Goal: Task Accomplishment & Management: Manage account settings

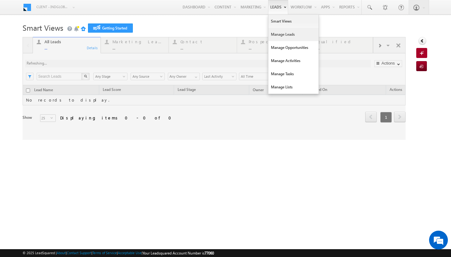
click at [280, 39] on link "Manage Leads" at bounding box center [293, 34] width 50 height 13
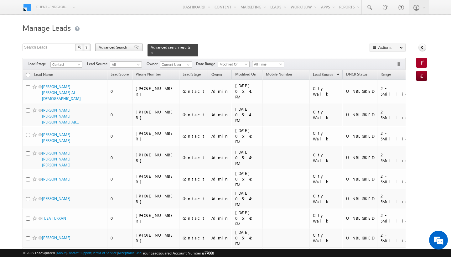
click at [121, 46] on span "Advanced Search" at bounding box center [114, 47] width 30 height 6
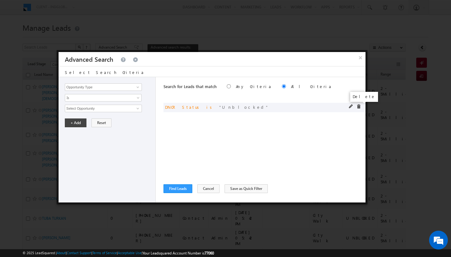
click at [358, 106] on span at bounding box center [358, 106] width 4 height 4
click at [126, 86] on input "Opportunity Type" at bounding box center [103, 87] width 77 height 8
type input "lead sta"
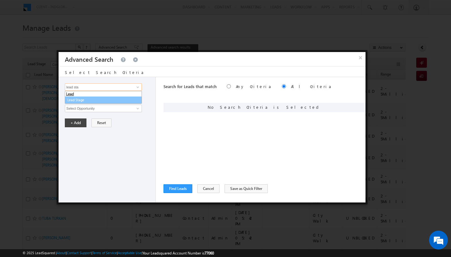
click at [80, 101] on link "Lead Stage" at bounding box center [103, 99] width 77 height 7
click at [80, 106] on span "None Selected" at bounding box center [100, 108] width 71 height 7
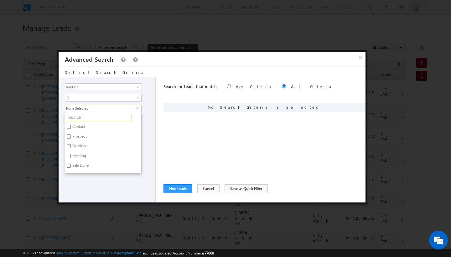
click at [82, 116] on input "text" at bounding box center [99, 118] width 65 height 8
type input "not"
click at [80, 127] on label "Not Interested" at bounding box center [83, 128] width 37 height 10
click at [71, 127] on input "Not Interested" at bounding box center [69, 127] width 4 height 4
checkbox input "true"
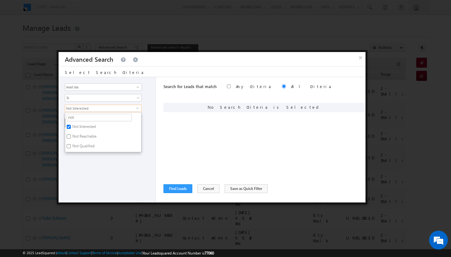
click at [94, 168] on div "Opportunity Type Lead Activity Task Sales Group Prospect Id Address 1 Address 2…" at bounding box center [107, 139] width 97 height 125
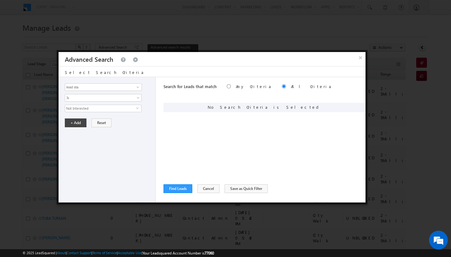
click at [77, 110] on span "Not Interested" at bounding box center [100, 108] width 71 height 7
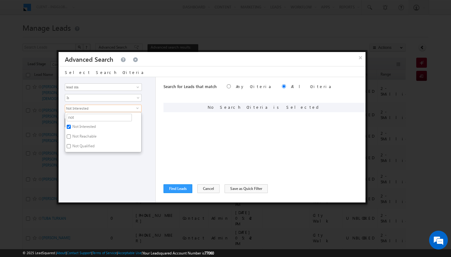
click at [70, 136] on input "Not Reachable" at bounding box center [69, 136] width 4 height 4
checkbox input "true"
click at [70, 144] on input "Not Qualified" at bounding box center [69, 146] width 4 height 4
checkbox input "true"
click at [80, 160] on div "Opportunity Type Lead Activity Task Sales Group Prospect Id Address 1 Address 2…" at bounding box center [107, 139] width 97 height 125
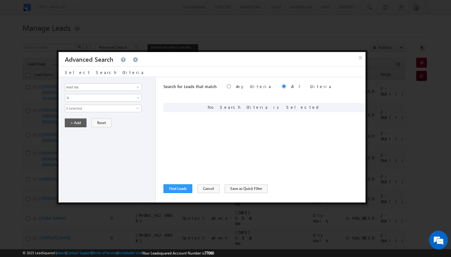
click at [73, 124] on button "+ Add" at bounding box center [76, 122] width 22 height 9
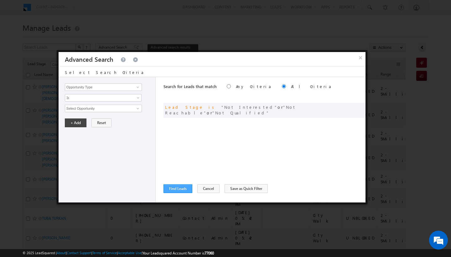
click at [185, 189] on button "Find Leads" at bounding box center [177, 188] width 29 height 9
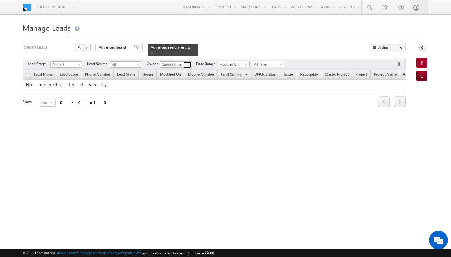
click at [185, 63] on link at bounding box center [188, 65] width 8 height 6
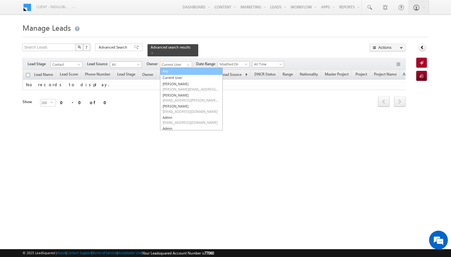
click at [179, 68] on link "Any" at bounding box center [191, 71] width 63 height 7
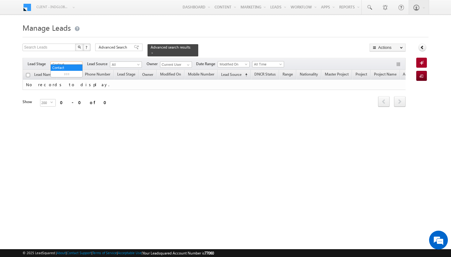
click at [68, 63] on span "Contact" at bounding box center [66, 65] width 30 height 6
click at [68, 68] on link "All" at bounding box center [67, 68] width 32 height 6
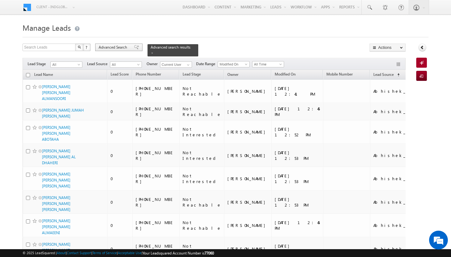
click at [110, 50] on span "Advanced Search" at bounding box center [114, 47] width 30 height 6
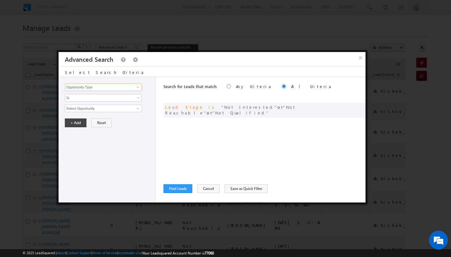
click at [108, 88] on input "Opportunity Type" at bounding box center [103, 87] width 77 height 8
type input "lead sta"
click at [94, 100] on link "Lead Stage" at bounding box center [103, 99] width 77 height 7
click at [93, 99] on span "Is" at bounding box center [99, 98] width 68 height 6
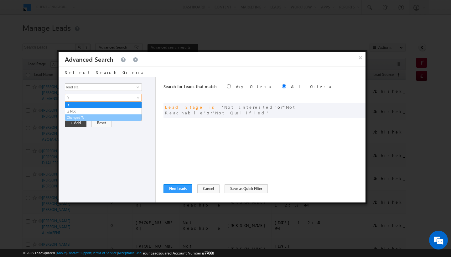
click at [87, 116] on link "Changed To" at bounding box center [103, 118] width 76 height 6
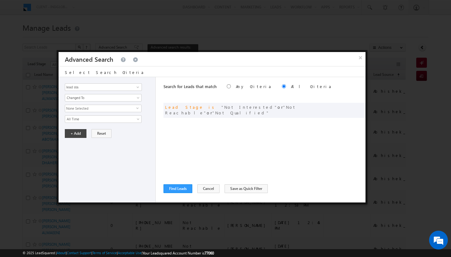
click at [84, 109] on span "None Selected" at bounding box center [100, 108] width 71 height 7
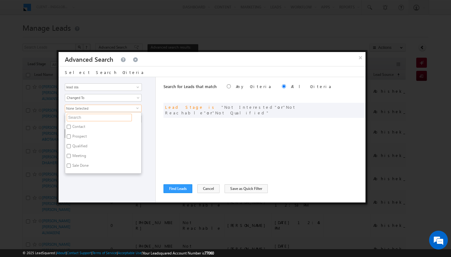
click at [84, 116] on input "text" at bounding box center [99, 118] width 65 height 8
type input "prosp"
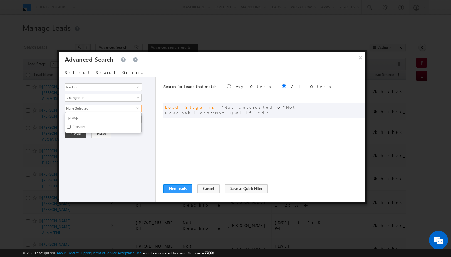
drag, startPoint x: 84, startPoint y: 116, endPoint x: 70, endPoint y: 127, distance: 17.4
click at [70, 127] on label "Prospect" at bounding box center [79, 128] width 28 height 10
click at [70, 127] on input "Prospect" at bounding box center [69, 127] width 4 height 4
checkbox input "true"
click at [73, 120] on input "prosp" at bounding box center [99, 118] width 65 height 8
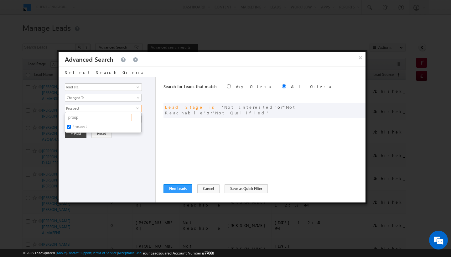
click at [73, 120] on input "prosp" at bounding box center [99, 118] width 65 height 8
type input "quali"
click at [69, 137] on input "Not Qualified" at bounding box center [69, 136] width 4 height 4
checkbox input "true"
click at [73, 117] on input "quali" at bounding box center [99, 118] width 65 height 8
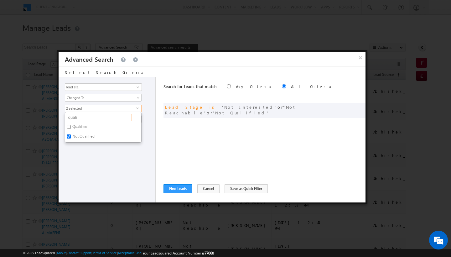
click at [73, 117] on input "quali" at bounding box center [99, 118] width 65 height 8
type input "meetin"
click at [66, 127] on label "Meeting" at bounding box center [78, 128] width 27 height 10
click at [67, 127] on input "Meeting" at bounding box center [69, 127] width 4 height 4
checkbox input "true"
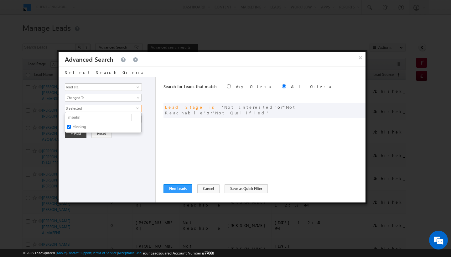
click at [94, 153] on div "Opportunity Type Lead Activity Task Sales Group Prospect Id Address 1 Address 2…" at bounding box center [107, 139] width 97 height 125
click at [83, 136] on button "+ Add" at bounding box center [76, 133] width 22 height 9
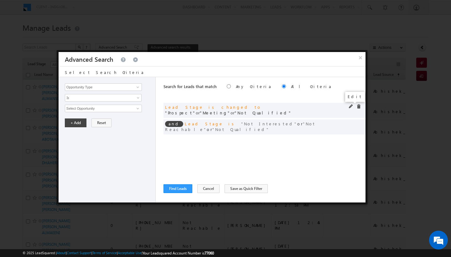
click at [351, 105] on span at bounding box center [351, 106] width 4 height 4
click at [88, 107] on span "3 selected" at bounding box center [100, 108] width 71 height 7
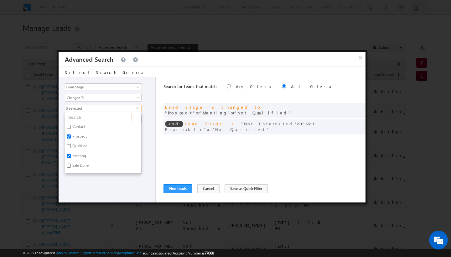
click at [73, 118] on input "text" at bounding box center [99, 118] width 65 height 8
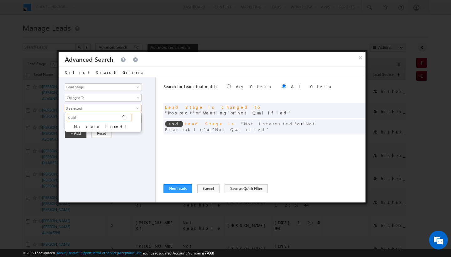
type input "qua"
type input "qual"
click at [69, 127] on input "Qualified" at bounding box center [69, 127] width 4 height 4
checkbox input "true"
click at [69, 138] on input "Not Qualified" at bounding box center [69, 136] width 4 height 4
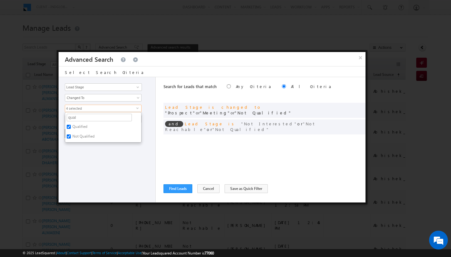
checkbox input "false"
click at [76, 118] on input "qual" at bounding box center [99, 118] width 65 height 8
type input "sale d"
type input "s"
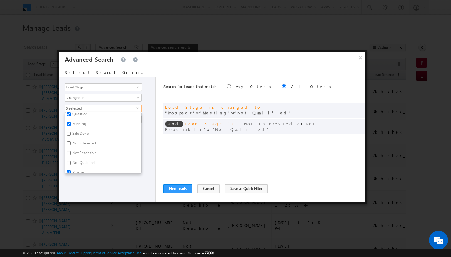
scroll to position [24, 0]
click at [85, 132] on label "Sale Done" at bounding box center [80, 133] width 30 height 10
click at [71, 132] on input "Sale Done" at bounding box center [69, 132] width 4 height 4
checkbox input "true"
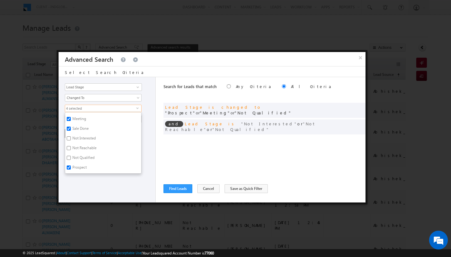
click at [83, 189] on div "Opportunity Type Lead Activity Task Sales Group Prospect Id Address 1 Address 2…" at bounding box center [107, 139] width 97 height 125
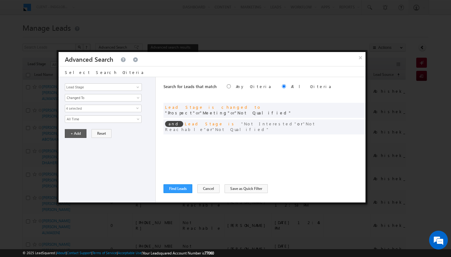
click at [75, 134] on button "+ Add" at bounding box center [76, 133] width 22 height 9
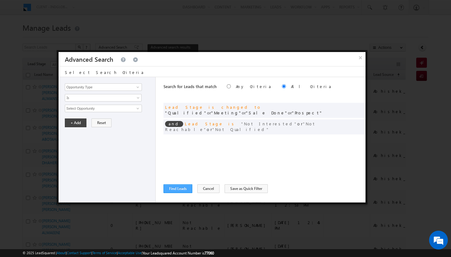
click at [166, 187] on button "Find Leads" at bounding box center [177, 188] width 29 height 9
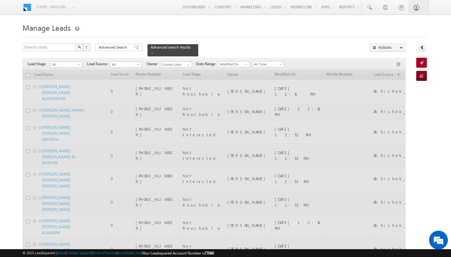
scroll to position [0, 0]
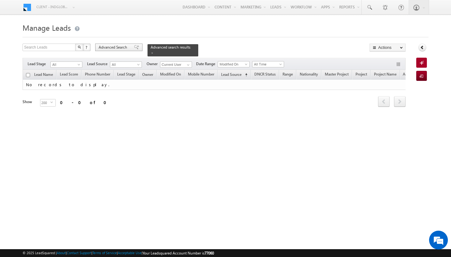
click at [116, 48] on span "Advanced Search" at bounding box center [114, 47] width 30 height 6
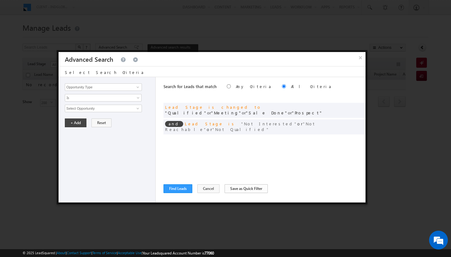
click at [237, 189] on button "Save as Quick Filter" at bounding box center [246, 188] width 43 height 9
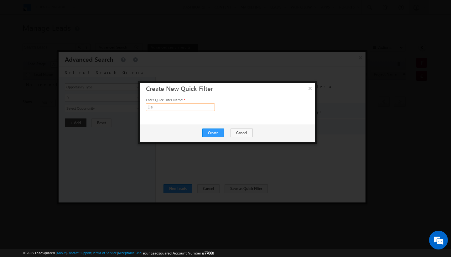
type input "D"
click at [149, 107] on input "P1: Change to Contact" at bounding box center [180, 107] width 69 height 8
click at [206, 105] on input "DeletionP1: Change to Contact" at bounding box center [180, 107] width 69 height 8
click at [219, 133] on button "Create" at bounding box center [213, 132] width 22 height 9
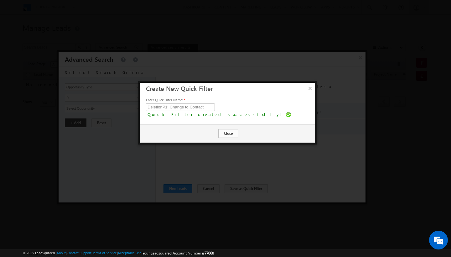
click at [228, 134] on button "Close" at bounding box center [228, 133] width 20 height 9
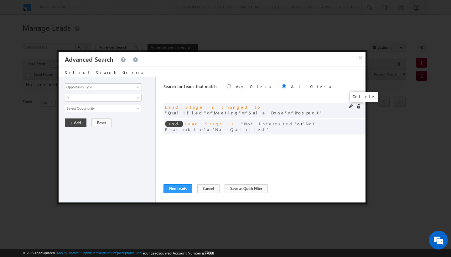
click at [359, 106] on span at bounding box center [358, 106] width 4 height 4
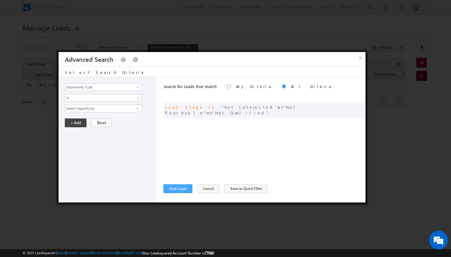
click at [186, 188] on button "Find Leads" at bounding box center [177, 188] width 29 height 9
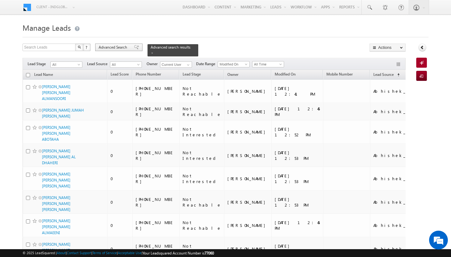
click at [129, 48] on div "Advanced Search" at bounding box center [118, 48] width 47 height 8
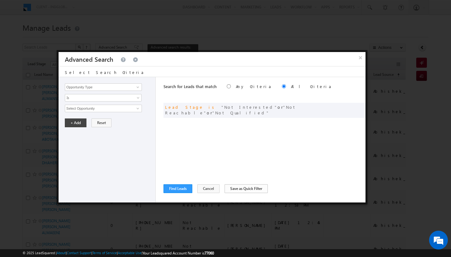
click at [232, 188] on button "Save as Quick Filter" at bounding box center [246, 188] width 43 height 9
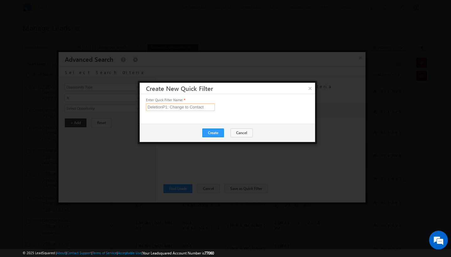
click at [175, 109] on input "DeletionP1: Change to Contact" at bounding box center [180, 107] width 69 height 8
click at [168, 108] on input "DeletionP1: Change to Contact" at bounding box center [180, 107] width 69 height 8
drag, startPoint x: 169, startPoint y: 107, endPoint x: 206, endPoint y: 107, distance: 37.0
click at [206, 107] on input "DeletionP2: Change to Contact" at bounding box center [180, 107] width 69 height 8
type input "DeletionP2: Make List"
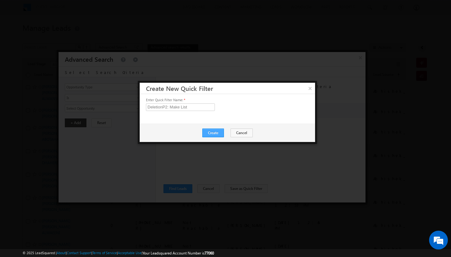
click at [218, 134] on button "Create" at bounding box center [213, 132] width 22 height 9
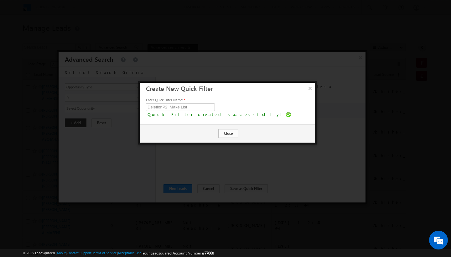
click at [223, 133] on button "Close" at bounding box center [228, 133] width 20 height 9
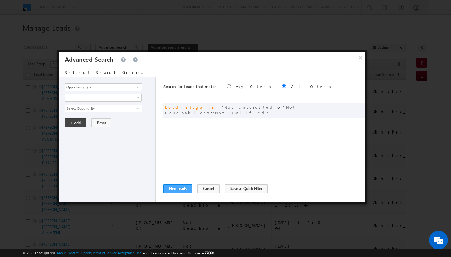
click at [184, 188] on button "Find Leads" at bounding box center [177, 188] width 29 height 9
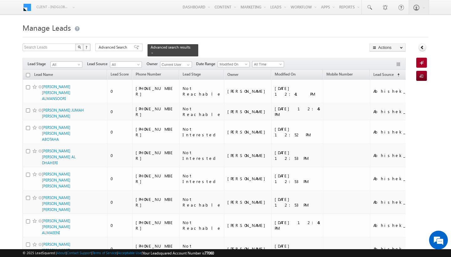
click at [29, 73] on input "checkbox" at bounding box center [28, 75] width 4 height 4
click at [28, 73] on input "checkbox" at bounding box center [28, 75] width 4 height 4
checkbox input "false"
click at [397, 47] on button "Actions" at bounding box center [388, 48] width 36 height 8
click at [343, 49] on div "Search Leads X ? 27674 results found Advanced Search Advanced Search Advanced s…" at bounding box center [214, 50] width 383 height 13
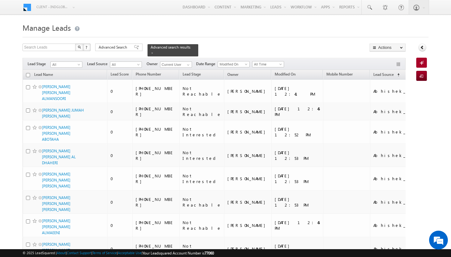
click at [105, 50] on div "Advanced Search" at bounding box center [118, 48] width 47 height 8
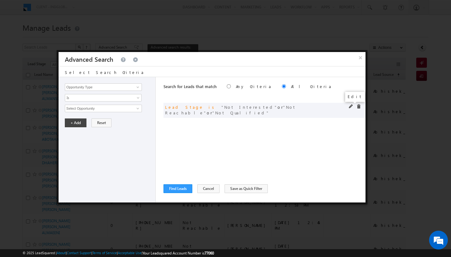
click at [350, 107] on span at bounding box center [351, 106] width 4 height 4
click at [106, 109] on span "3 selected" at bounding box center [100, 108] width 71 height 7
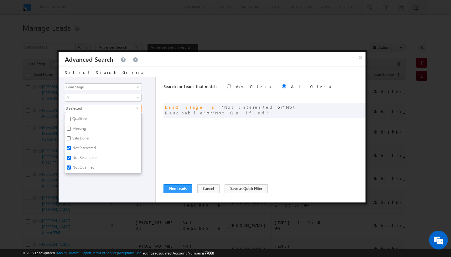
scroll to position [27, 0]
click at [86, 158] on label "Not Reachable" at bounding box center [84, 159] width 38 height 10
click at [71, 158] on input "Not Reachable" at bounding box center [69, 158] width 4 height 4
checkbox input "false"
click at [95, 182] on div "Opportunity Type Lead Activity Task Sales Group Prospect Id Address 1 Address 2…" at bounding box center [107, 139] width 97 height 125
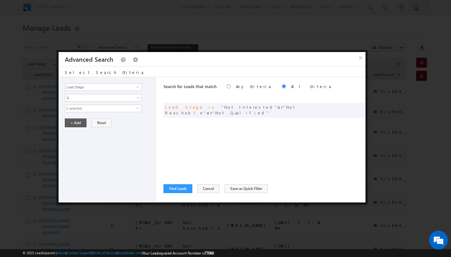
click at [72, 122] on button "+ Add" at bounding box center [76, 122] width 22 height 9
click at [179, 187] on button "Find Leads" at bounding box center [177, 188] width 29 height 9
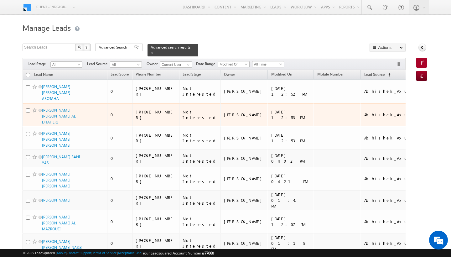
scroll to position [0, 0]
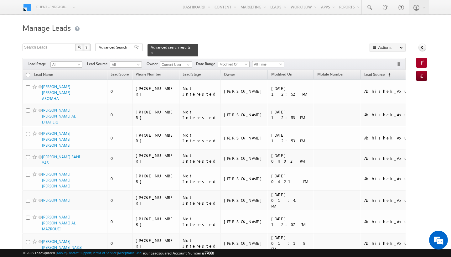
click at [27, 73] on input "checkbox" at bounding box center [28, 75] width 4 height 4
checkbox input "true"
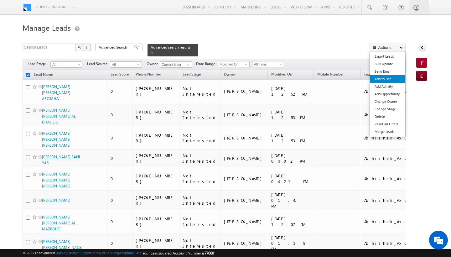
click at [383, 78] on link "Add to List" at bounding box center [387, 79] width 35 height 8
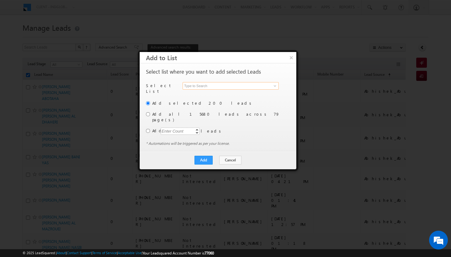
click at [247, 83] on input at bounding box center [231, 86] width 96 height 8
click at [277, 87] on span at bounding box center [274, 85] width 5 height 5
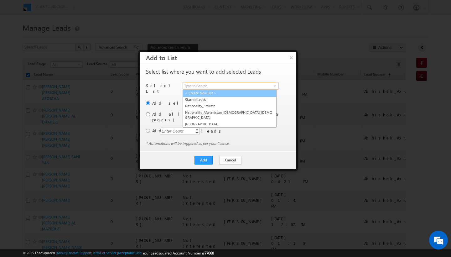
click at [245, 93] on link "< Create New List >" at bounding box center [230, 93] width 94 height 7
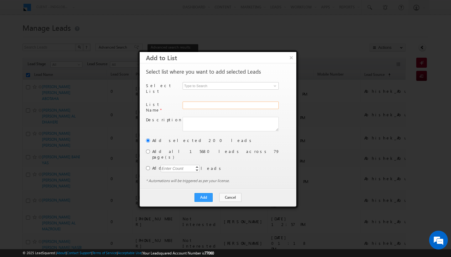
click at [234, 101] on input "text" at bounding box center [231, 105] width 96 height 8
type input "Deletion_[DATE]"
click at [147, 149] on input "radio" at bounding box center [148, 151] width 4 height 4
radio input "true"
click at [205, 193] on button "Add" at bounding box center [203, 197] width 18 height 9
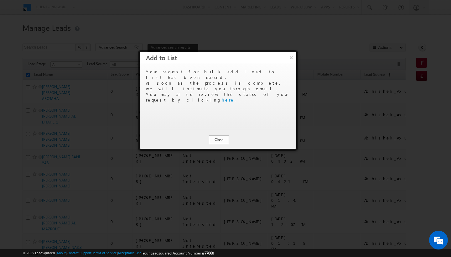
click at [217, 142] on button "Close" at bounding box center [219, 139] width 20 height 9
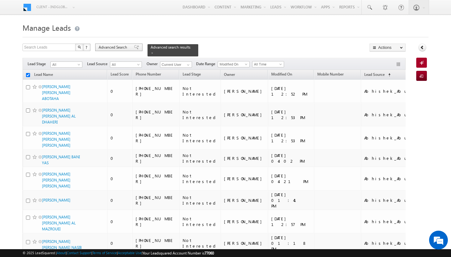
click at [118, 49] on span "Advanced Search" at bounding box center [114, 47] width 30 height 6
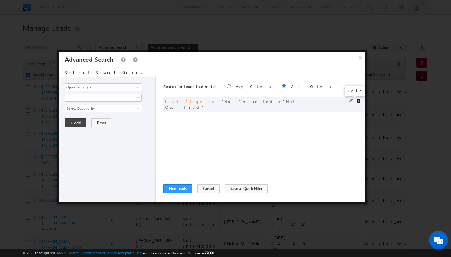
click at [350, 100] on span at bounding box center [351, 101] width 4 height 4
click at [91, 111] on span "2 selected" at bounding box center [100, 108] width 71 height 7
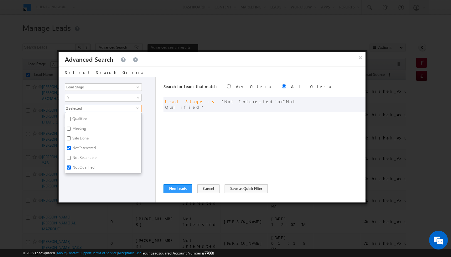
scroll to position [27, 0]
click at [71, 147] on label "Not Interested" at bounding box center [83, 149] width 37 height 10
click at [71, 147] on input "Not Interested" at bounding box center [69, 148] width 4 height 4
checkbox input "false"
click at [73, 158] on label "Not Reachable" at bounding box center [84, 159] width 38 height 10
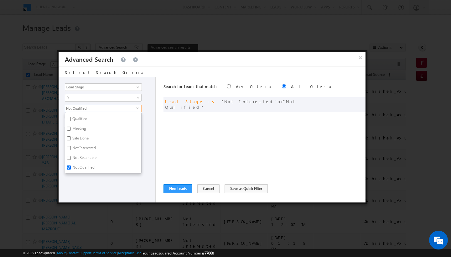
click at [71, 158] on input "Not Reachable" at bounding box center [69, 158] width 4 height 4
checkbox input "true"
click at [74, 166] on label "Not Qualified" at bounding box center [83, 168] width 36 height 10
click at [71, 166] on input "Not Qualified" at bounding box center [69, 167] width 4 height 4
checkbox input "false"
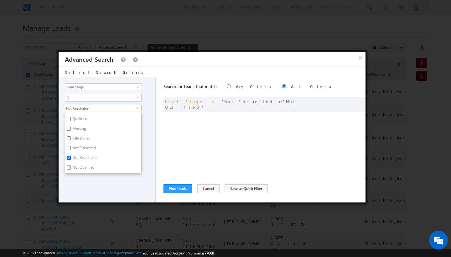
click at [84, 179] on div "Opportunity Type Lead Activity Task Sales Group Prospect Id Address 1 Address 2…" at bounding box center [107, 139] width 97 height 125
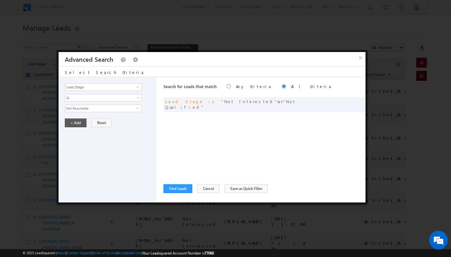
click at [76, 124] on button "+ Add" at bounding box center [76, 122] width 22 height 9
click at [182, 190] on button "Find Leads" at bounding box center [177, 188] width 29 height 9
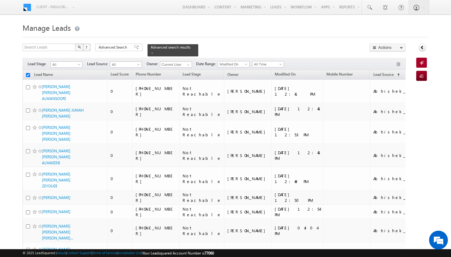
click at [29, 73] on input "checkbox" at bounding box center [28, 75] width 4 height 4
checkbox input "true"
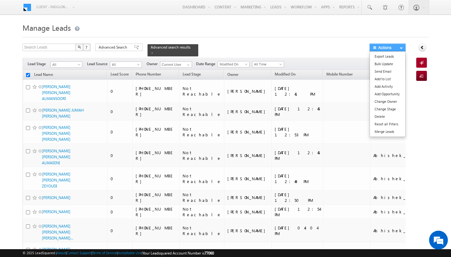
scroll to position [0, 0]
click at [390, 79] on link "Add to List" at bounding box center [387, 79] width 35 height 8
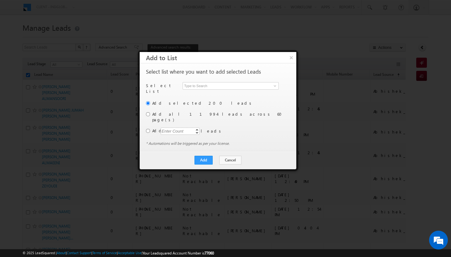
click at [150, 110] on div "Add selected 200 leads Add all 11994 leads across 60 page(s) Add Enter Count In…" at bounding box center [217, 120] width 143 height 41
click at [148, 112] on input "radio" at bounding box center [148, 114] width 4 height 4
radio input "true"
click at [205, 89] on input at bounding box center [231, 86] width 96 height 8
click at [274, 84] on span at bounding box center [274, 85] width 5 height 5
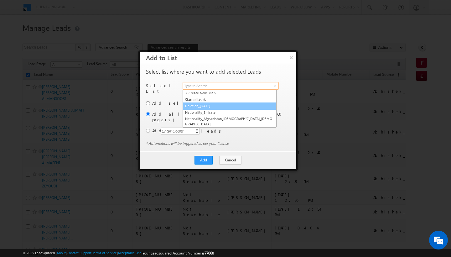
click at [263, 104] on link "Deletion_[DATE]" at bounding box center [230, 105] width 94 height 7
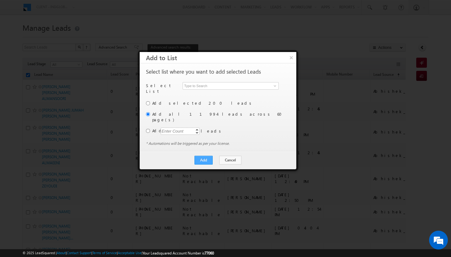
click at [205, 156] on button "Add" at bounding box center [203, 160] width 18 height 9
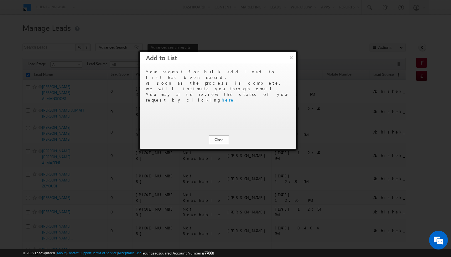
click at [216, 139] on button "Close" at bounding box center [219, 139] width 20 height 9
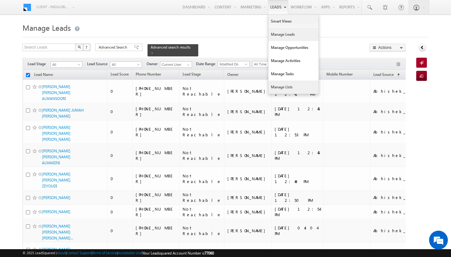
click at [284, 86] on link "Manage Lists" at bounding box center [293, 86] width 50 height 13
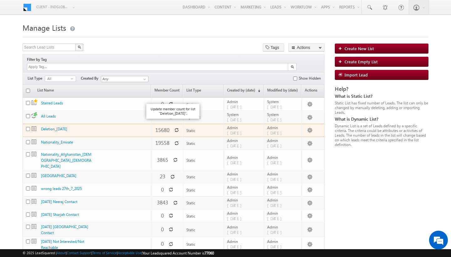
click at [174, 128] on icon at bounding box center [176, 130] width 4 height 4
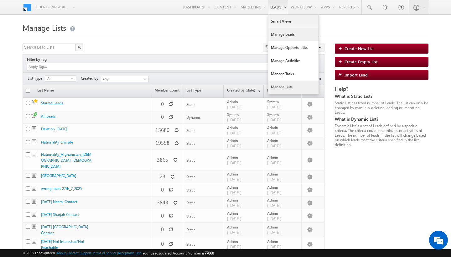
click at [276, 38] on link "Manage Leads" at bounding box center [293, 34] width 50 height 13
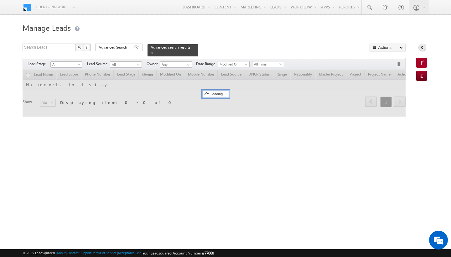
click at [421, 48] on icon at bounding box center [422, 47] width 4 height 4
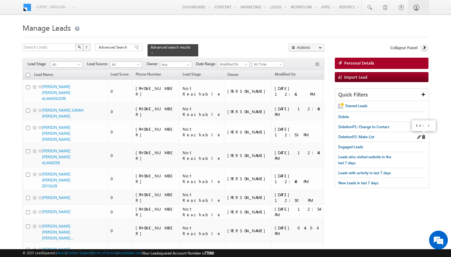
click at [418, 136] on span at bounding box center [418, 137] width 4 height 4
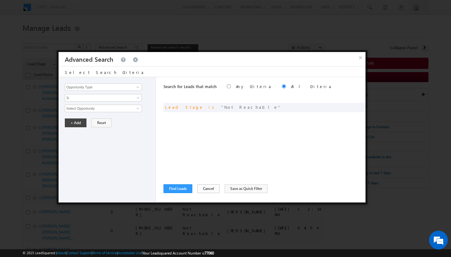
click at [210, 192] on button "Cancel" at bounding box center [208, 188] width 22 height 9
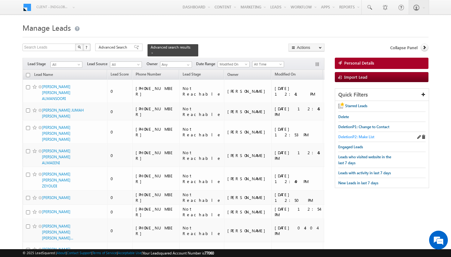
click at [349, 134] on span "DeletionP2: Make List" at bounding box center [356, 136] width 36 height 5
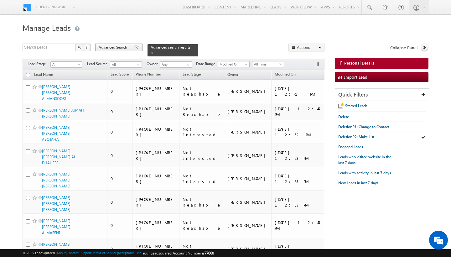
click at [124, 48] on span "Advanced Search" at bounding box center [114, 47] width 30 height 6
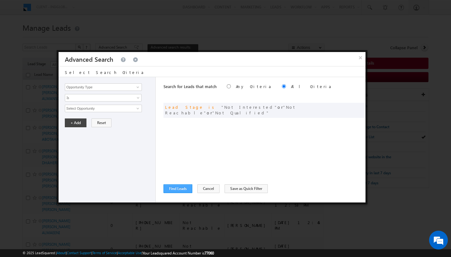
click at [186, 190] on button "Find Leads" at bounding box center [177, 188] width 29 height 9
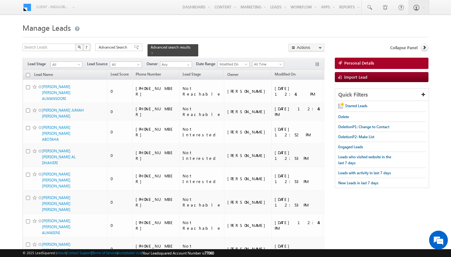
click at [28, 73] on input "checkbox" at bounding box center [28, 75] width 4 height 4
checkbox input "true"
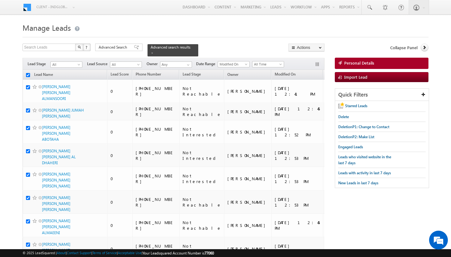
checkbox input "true"
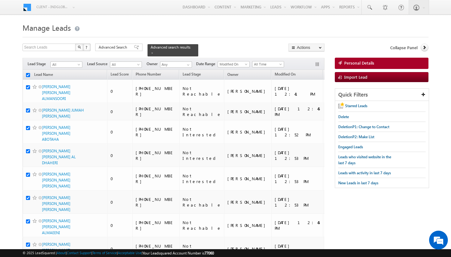
checkbox input "true"
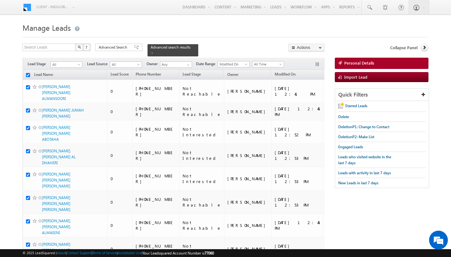
checkbox input "true"
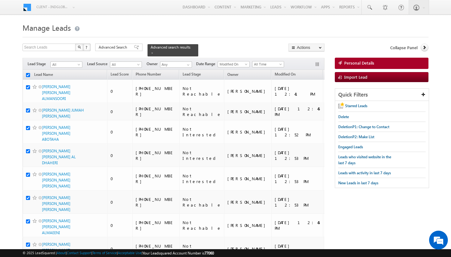
checkbox input "true"
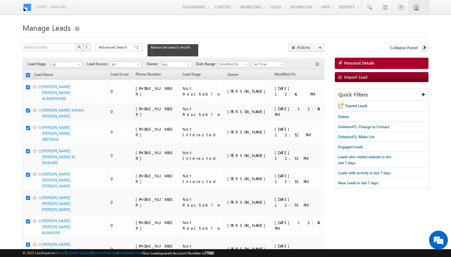
checkbox input "true"
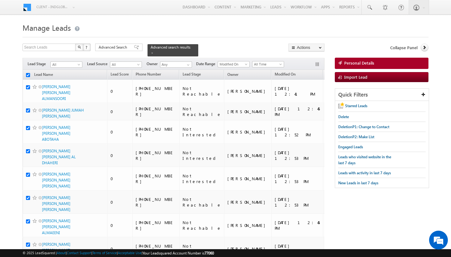
checkbox input "true"
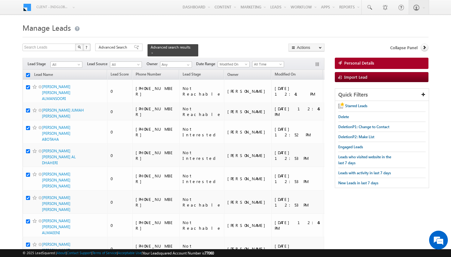
checkbox input "true"
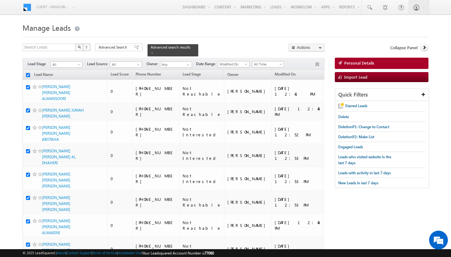
checkbox input "true"
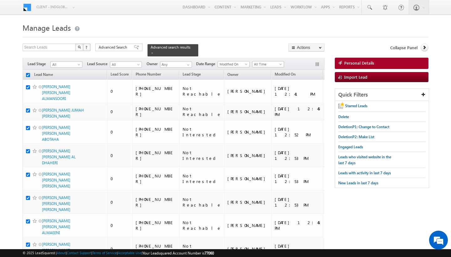
checkbox input "true"
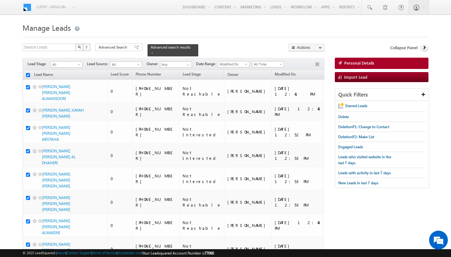
checkbox input "true"
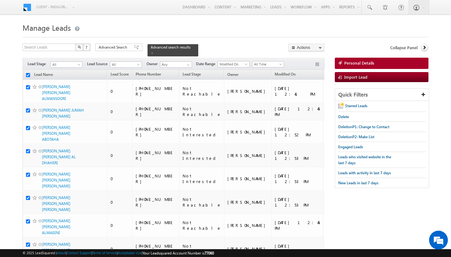
checkbox input "true"
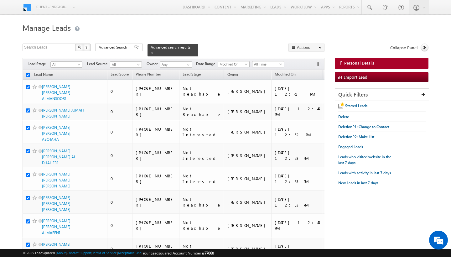
checkbox input "true"
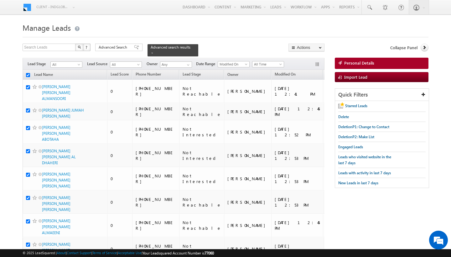
checkbox input "true"
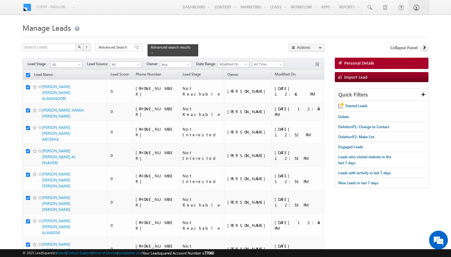
checkbox input "true"
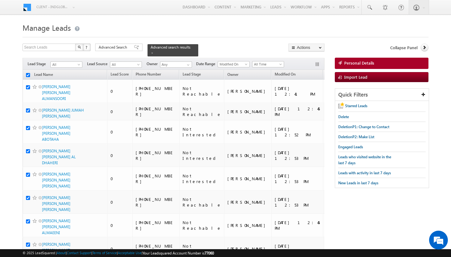
checkbox input "true"
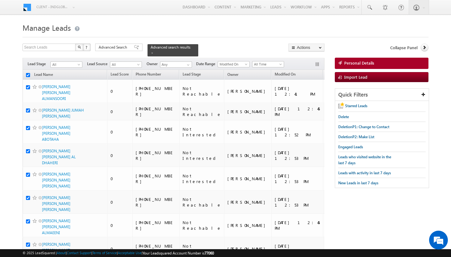
checkbox input "true"
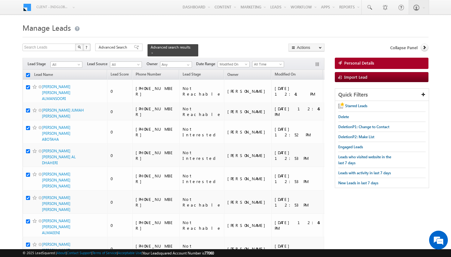
checkbox input "true"
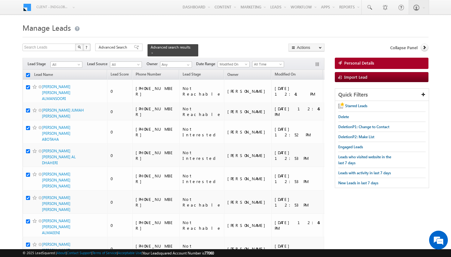
checkbox input "true"
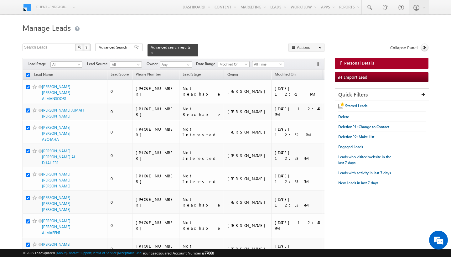
checkbox input "true"
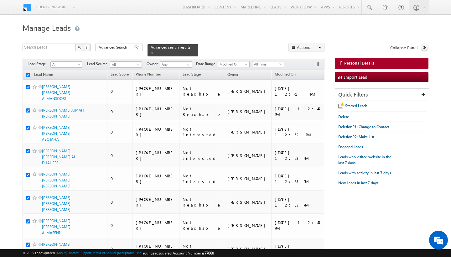
checkbox input "true"
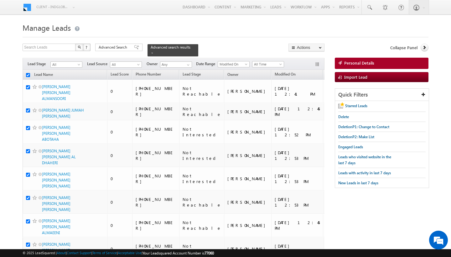
checkbox input "true"
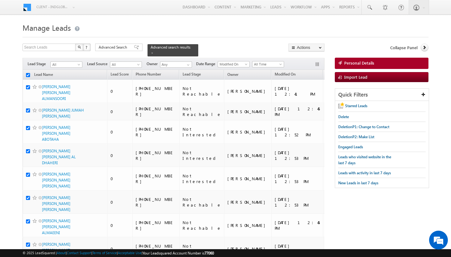
checkbox input "true"
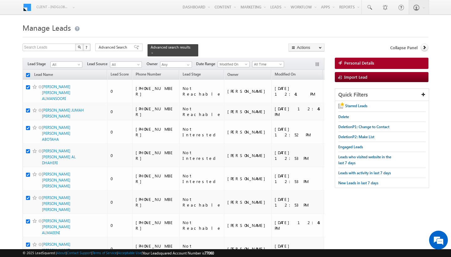
checkbox input "true"
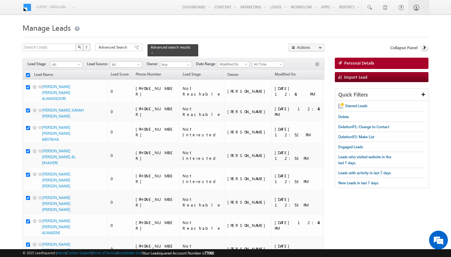
checkbox input "true"
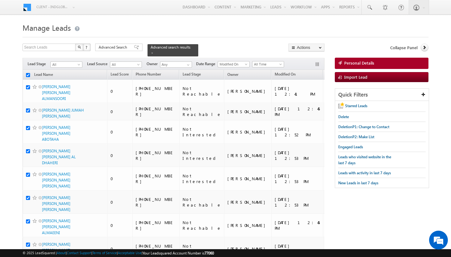
checkbox input "true"
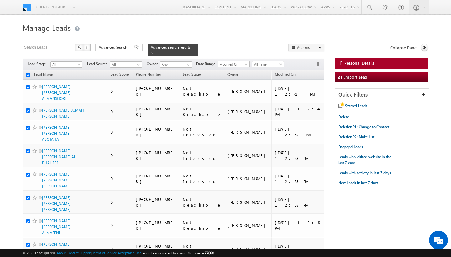
checkbox input "true"
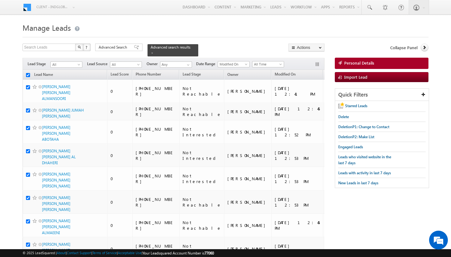
checkbox input "true"
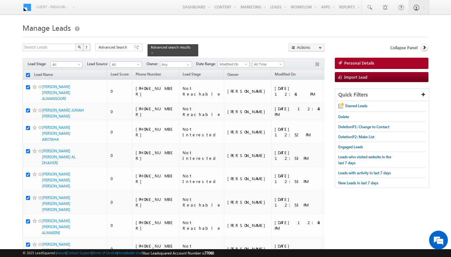
checkbox input "true"
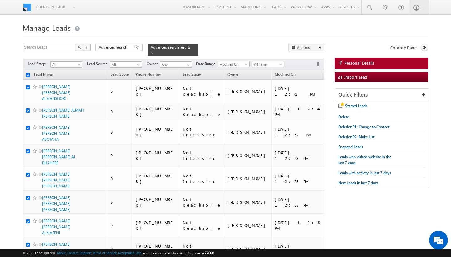
checkbox input "true"
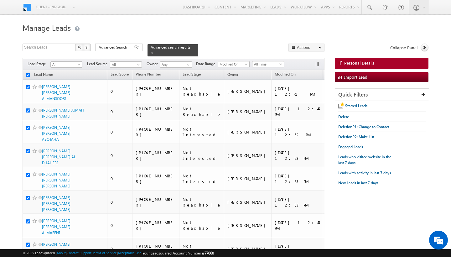
checkbox input "true"
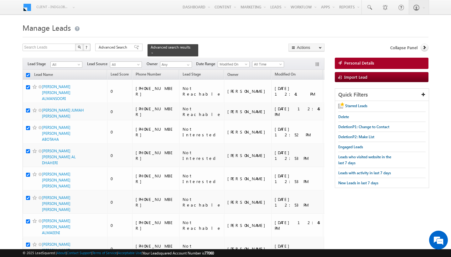
checkbox input "true"
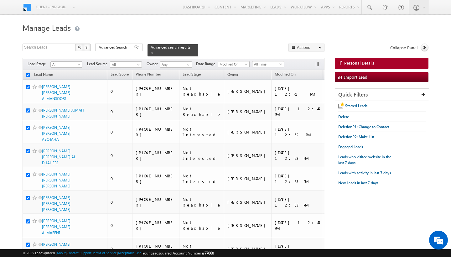
checkbox input "true"
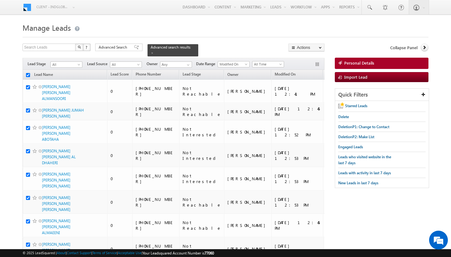
checkbox input "true"
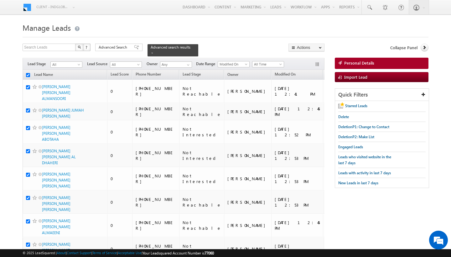
checkbox input "true"
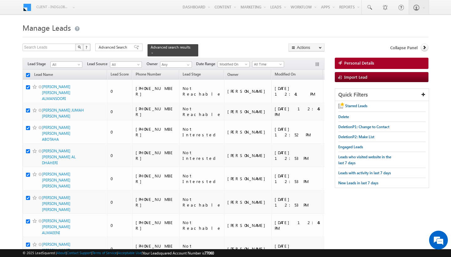
checkbox input "true"
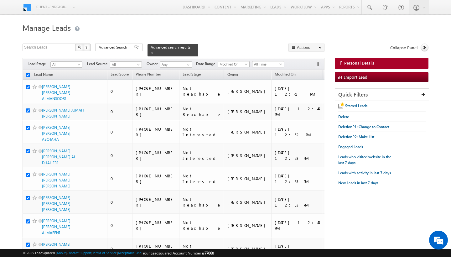
checkbox input "true"
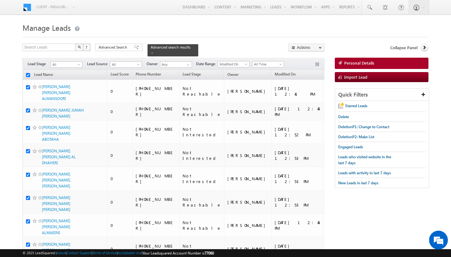
checkbox input "true"
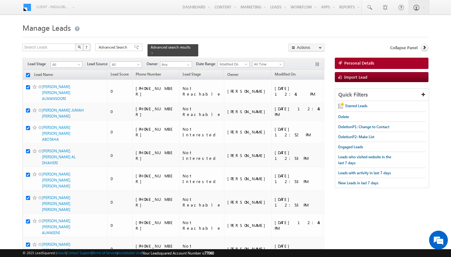
checkbox input "true"
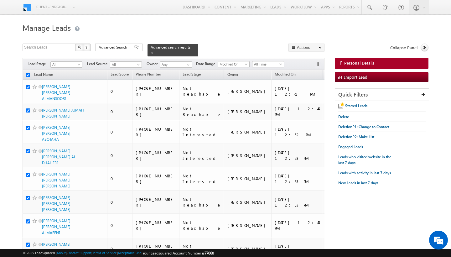
checkbox input "true"
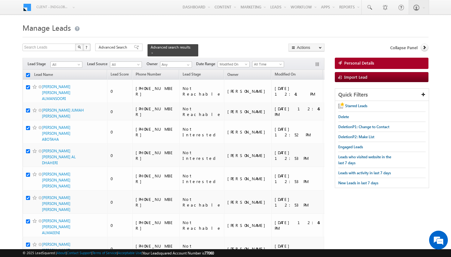
checkbox input "true"
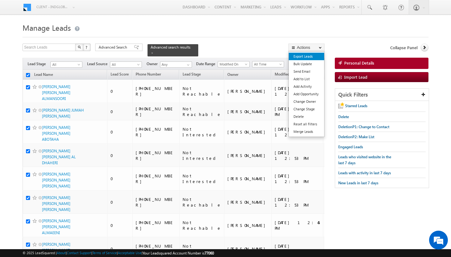
click at [308, 58] on link "Export Leads" at bounding box center [306, 57] width 35 height 8
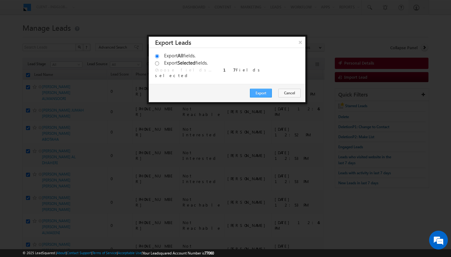
click at [257, 93] on button "Export" at bounding box center [261, 93] width 22 height 9
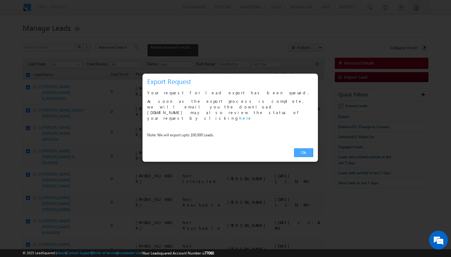
click at [305, 148] on link "Ok" at bounding box center [303, 152] width 19 height 9
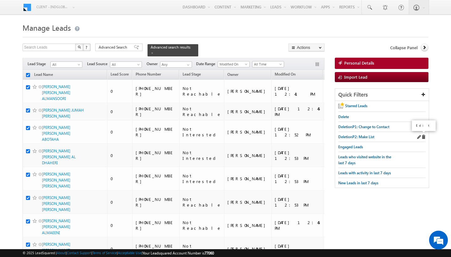
click at [418, 135] on span at bounding box center [418, 137] width 4 height 4
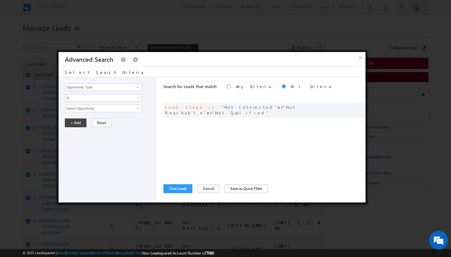
click at [236, 187] on button "Save as Quick Filter" at bounding box center [246, 188] width 43 height 9
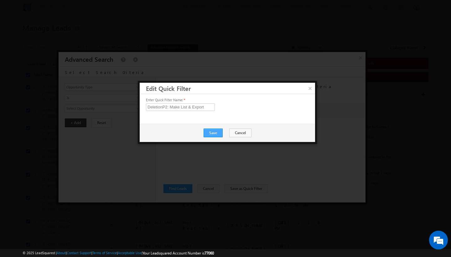
click at [210, 129] on button "Save" at bounding box center [213, 132] width 19 height 9
click at [229, 132] on button "Close" at bounding box center [228, 132] width 20 height 9
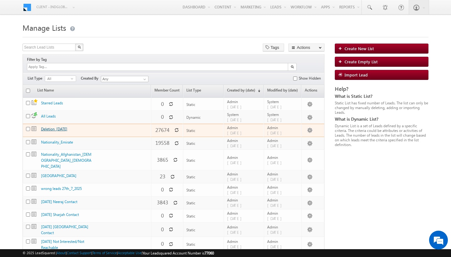
click at [62, 127] on link "Deletion_[DATE]" at bounding box center [54, 129] width 26 height 5
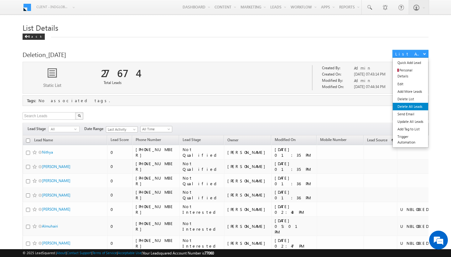
click at [415, 103] on link "Delete All Leads" at bounding box center [410, 107] width 35 height 8
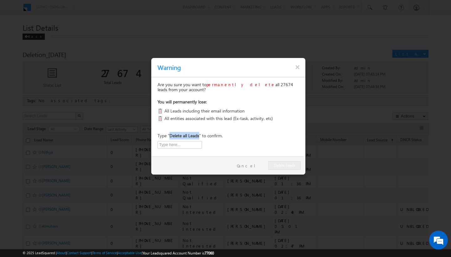
drag, startPoint x: 170, startPoint y: 136, endPoint x: 205, endPoint y: 134, distance: 35.4
click at [205, 134] on p "Type " Delete all Leads " to confirm." at bounding box center [190, 136] width 65 height 8
copy b "Delete all Leads"
click at [181, 142] on input "text" at bounding box center [180, 145] width 44 height 8
paste input "Delete all Leads"
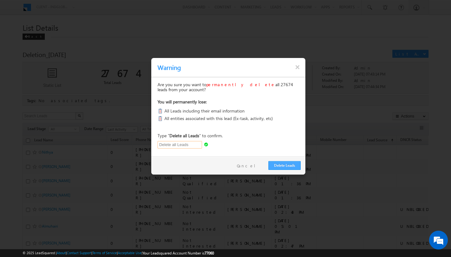
type input "Delete all Leads"
click at [284, 163] on button "Delete Leads" at bounding box center [284, 165] width 32 height 9
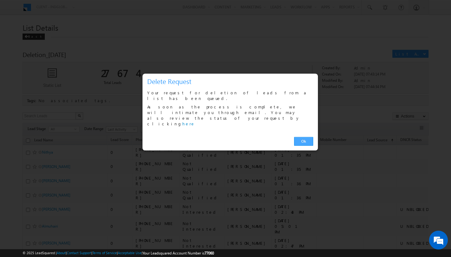
click at [310, 137] on link "Ok" at bounding box center [303, 141] width 19 height 9
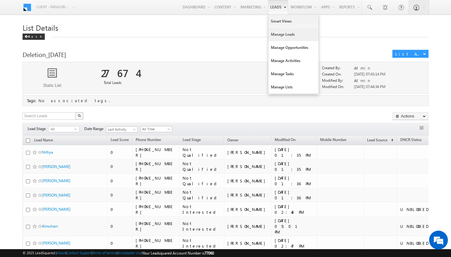
click at [282, 34] on link "Manage Leads" at bounding box center [293, 34] width 50 height 13
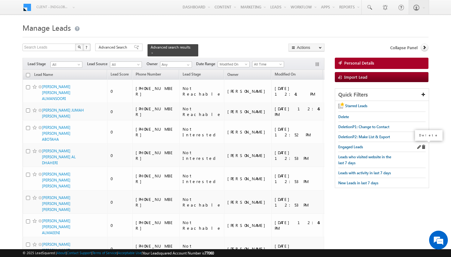
click at [424, 146] on span at bounding box center [423, 147] width 4 height 4
click at [424, 145] on span at bounding box center [423, 147] width 4 height 4
click at [0, 0] on span at bounding box center [0, 0] width 0 height 0
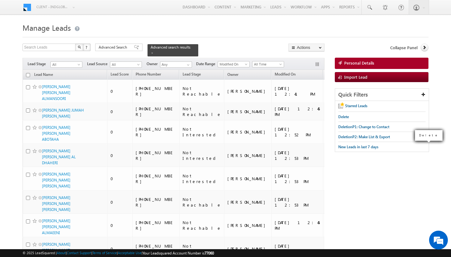
click at [0, 0] on span at bounding box center [0, 0] width 0 height 0
click at [424, 116] on span at bounding box center [423, 117] width 4 height 4
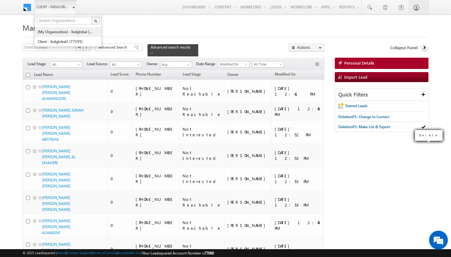
click at [67, 34] on link "(My Organization) - indglobal (48060)" at bounding box center [65, 32] width 57 height 10
